Goal: Find specific page/section: Find specific page/section

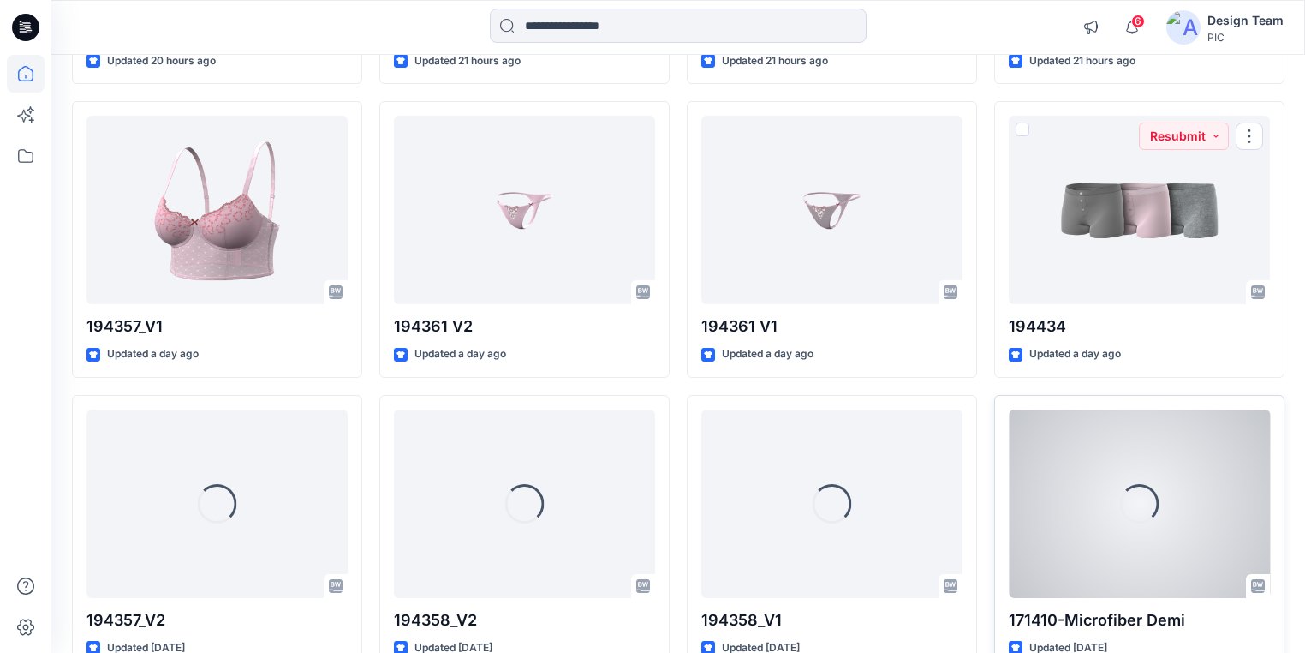
scroll to position [1685, 0]
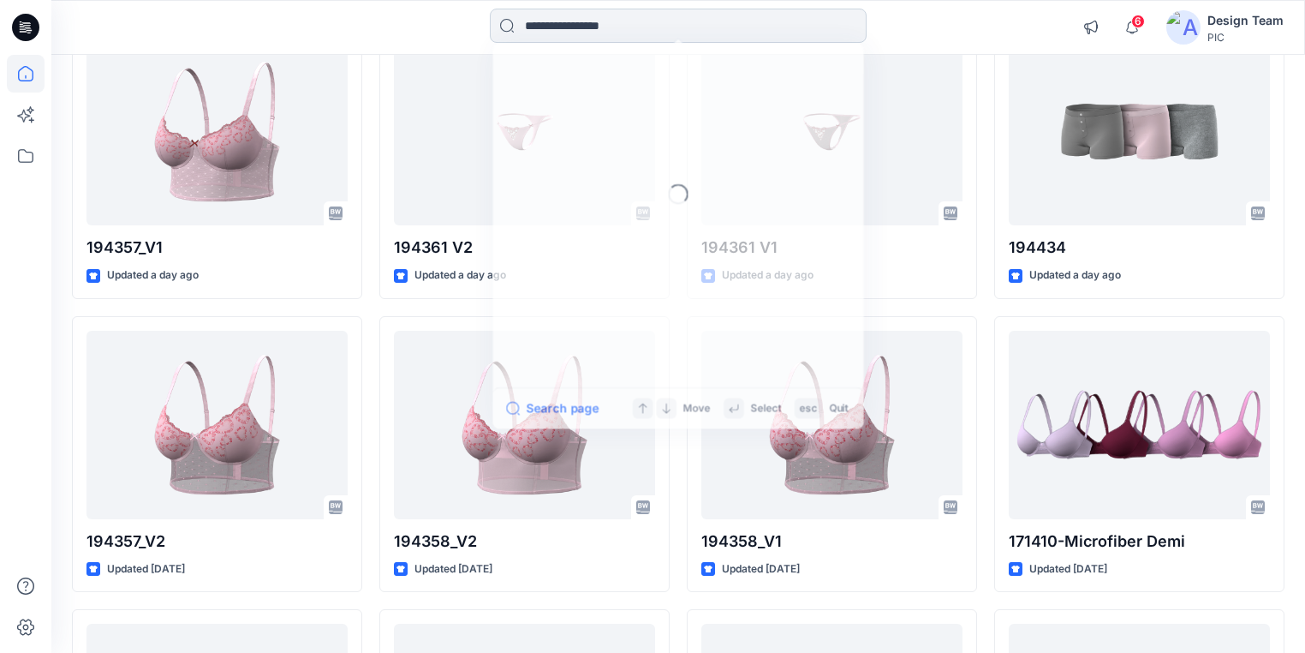
click at [684, 33] on input at bounding box center [678, 26] width 377 height 34
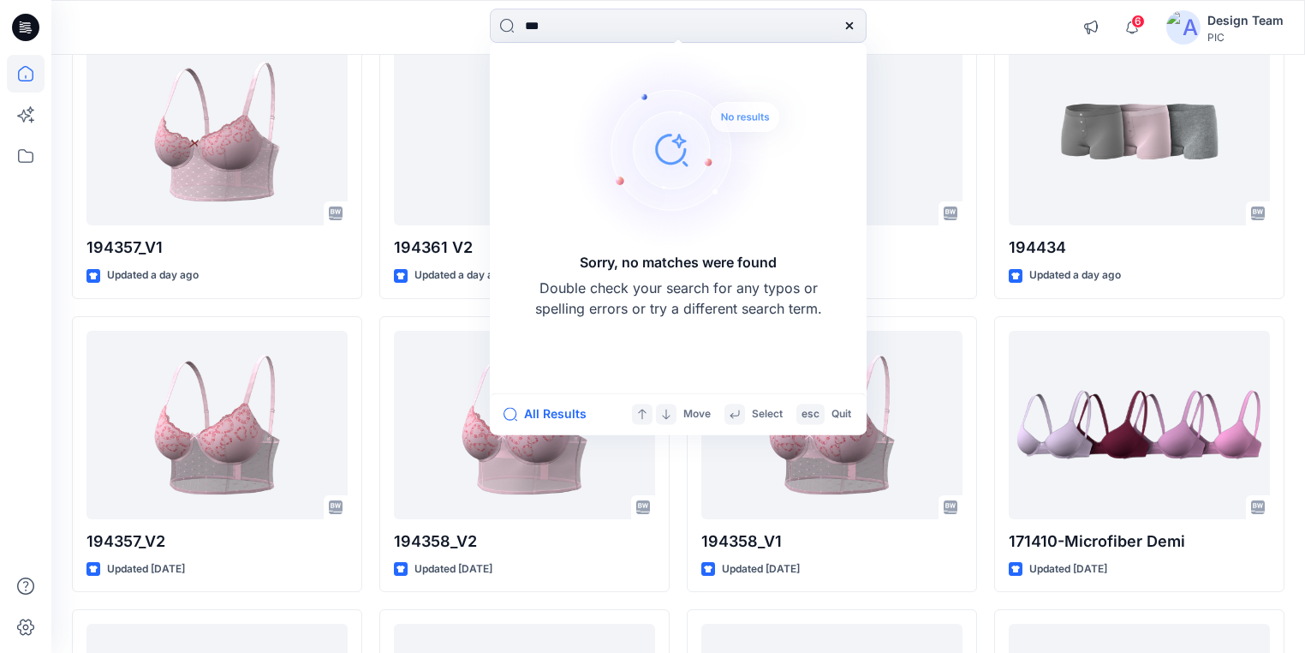
type input "***"
click at [854, 25] on icon at bounding box center [850, 26] width 14 height 14
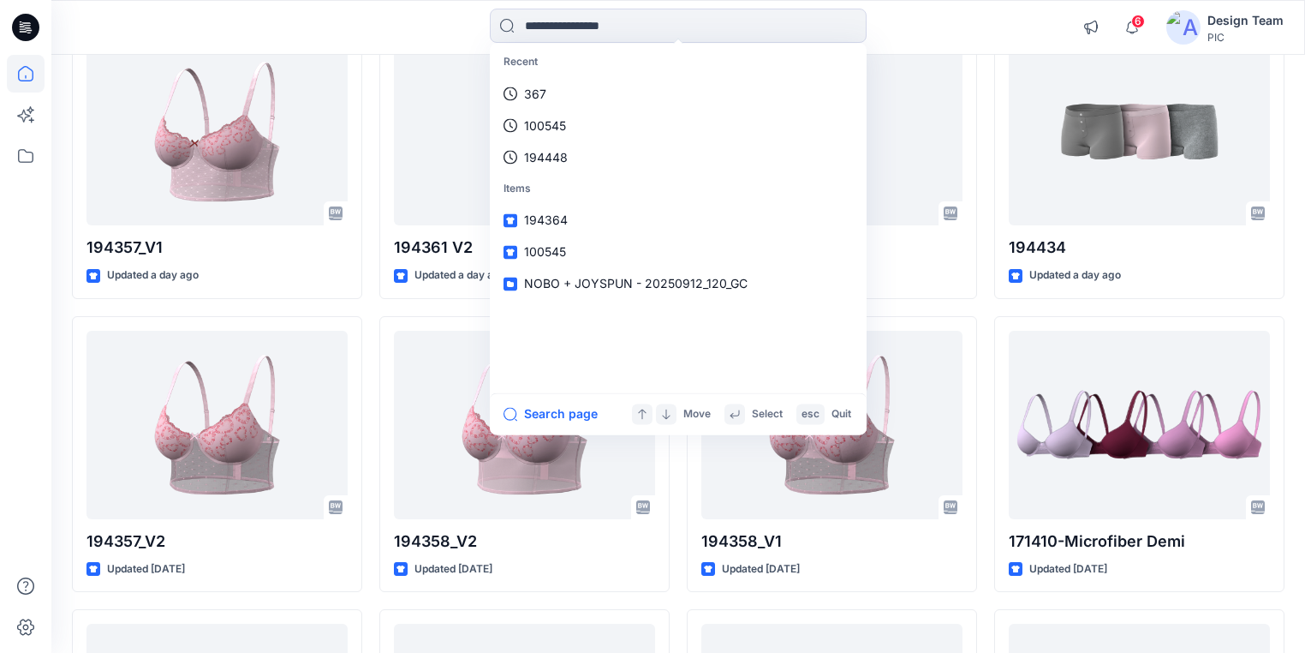
click at [33, 254] on div at bounding box center [26, 354] width 38 height 598
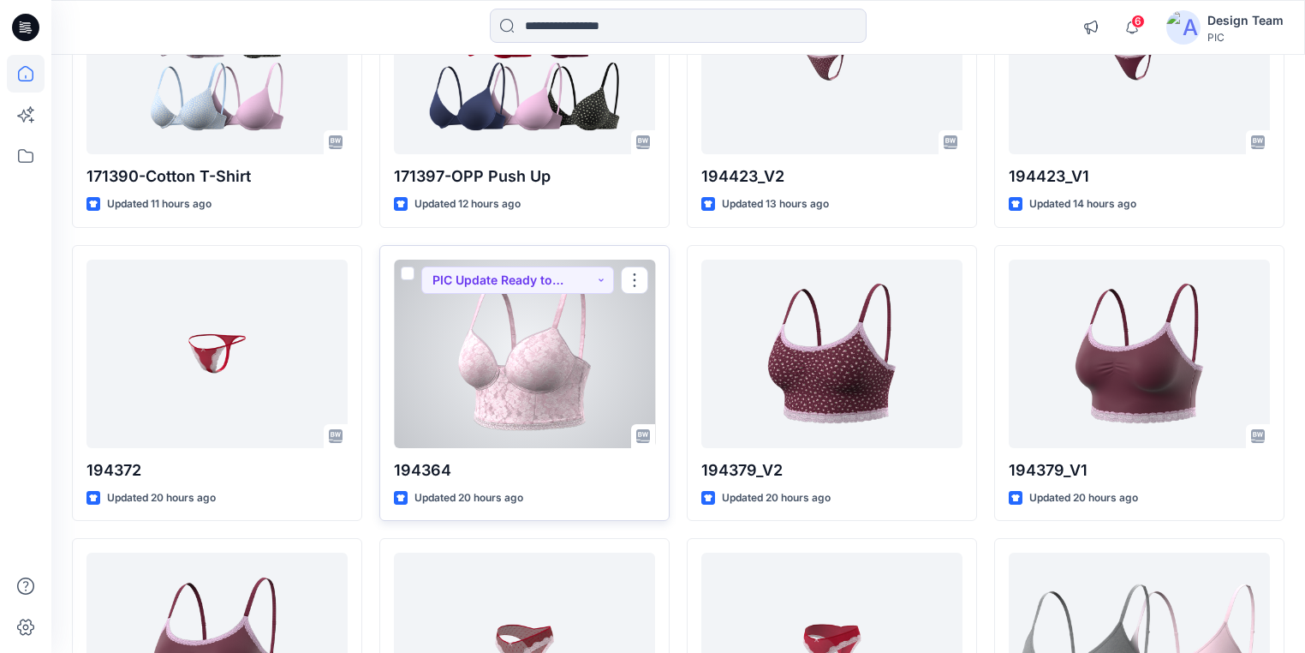
scroll to position [588, 0]
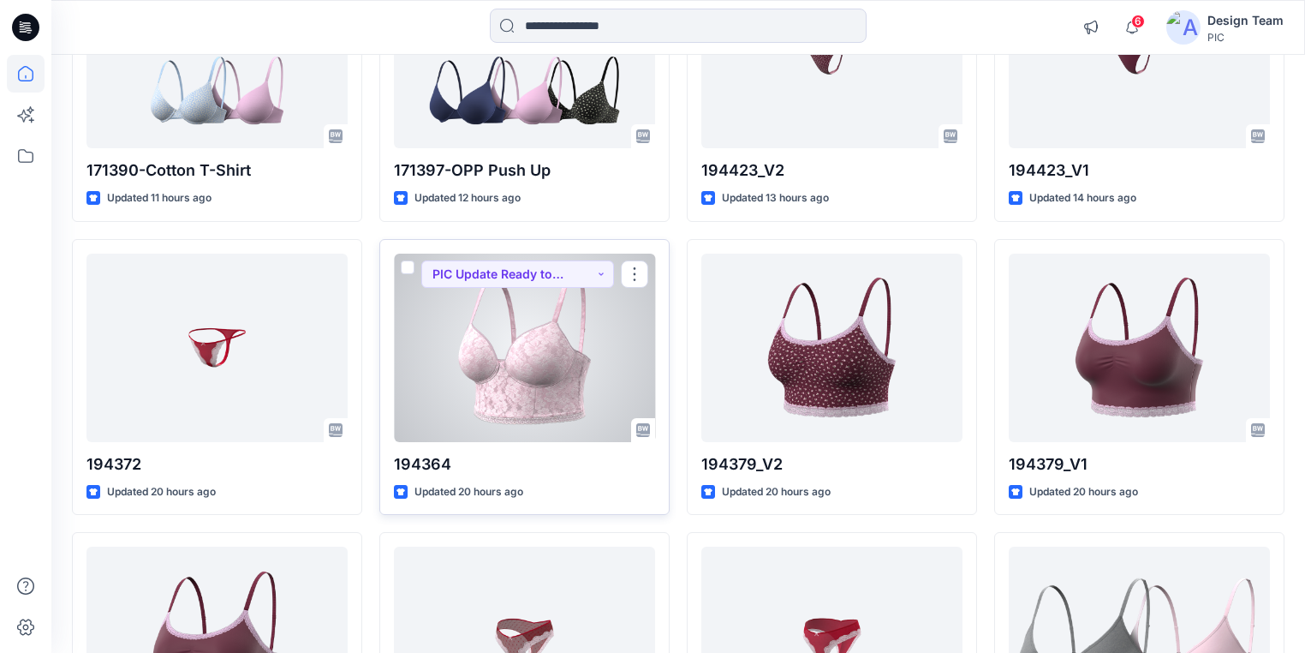
click at [511, 374] on div at bounding box center [524, 348] width 261 height 188
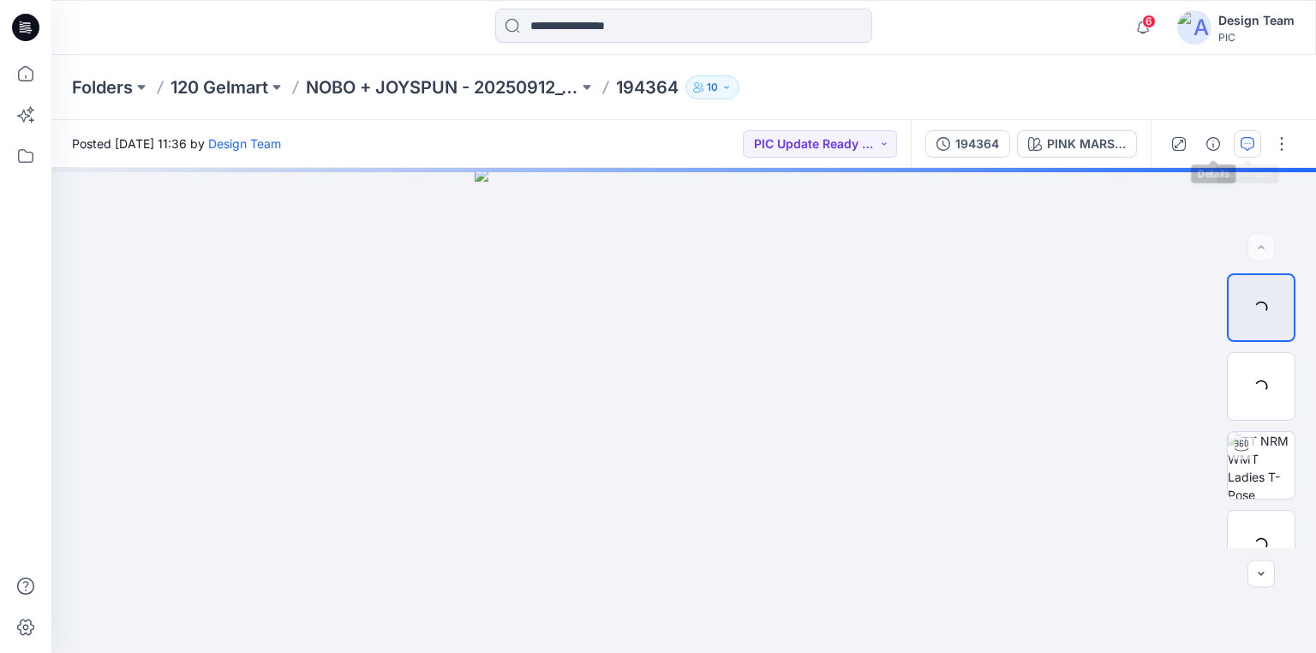
click at [1242, 141] on icon "button" at bounding box center [1247, 144] width 14 height 14
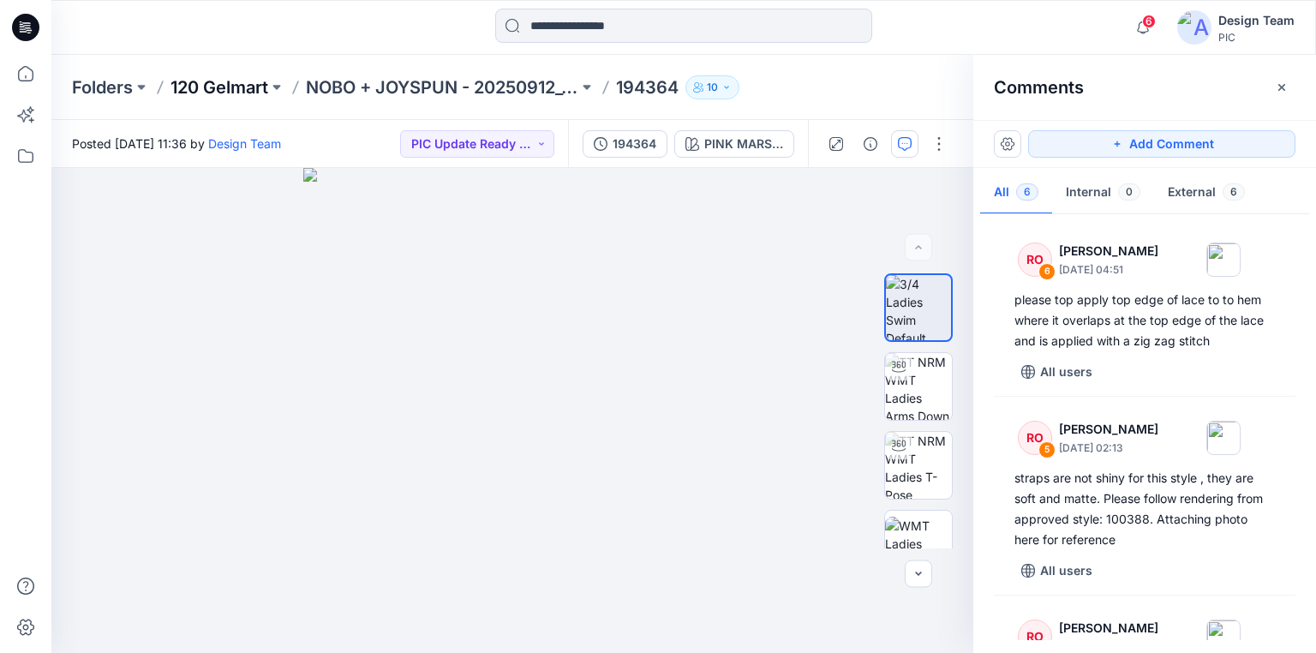
click at [207, 89] on p "120 Gelmart" at bounding box center [219, 87] width 98 height 24
